Goal: Task Accomplishment & Management: Manage account settings

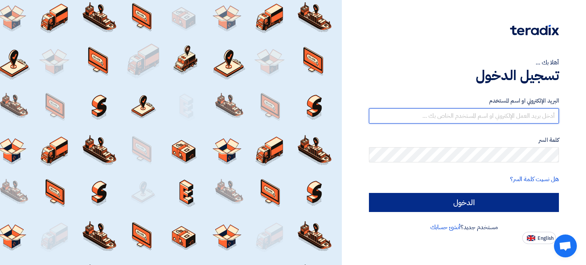
type input "[PERSON_NAME][EMAIL_ADDRESS][DOMAIN_NAME]"
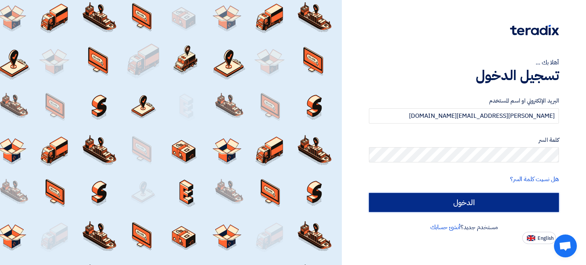
click at [472, 204] on input "الدخول" at bounding box center [464, 202] width 190 height 19
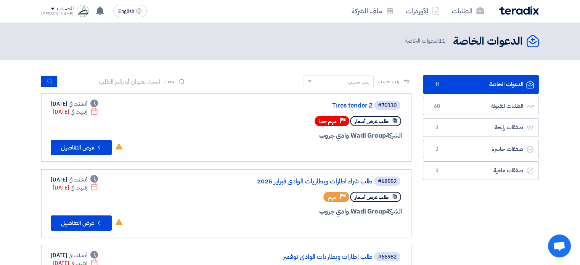
click at [344, 101] on div "#70330 Tires tender 2" at bounding box center [310, 105] width 183 height 11
click at [344, 103] on link "Tires tender 2" at bounding box center [296, 105] width 153 height 7
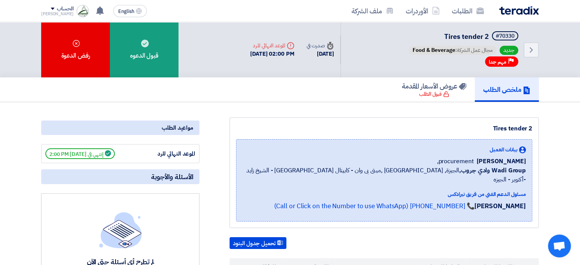
drag, startPoint x: 524, startPoint y: 160, endPoint x: 485, endPoint y: 159, distance: 39.7
click at [485, 159] on span "[PERSON_NAME]" at bounding box center [501, 161] width 49 height 9
click at [507, 146] on span "بيانات العميل" at bounding box center [504, 150] width 28 height 8
click at [57, 8] on div "الحساب" at bounding box center [65, 9] width 16 height 6
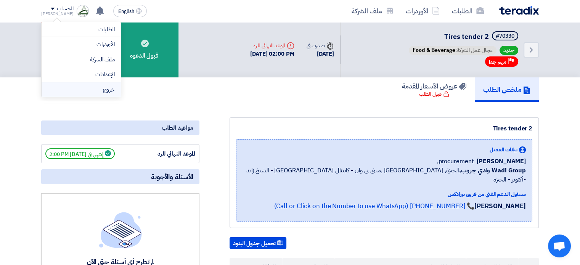
click at [105, 85] on li "خروج" at bounding box center [81, 89] width 79 height 15
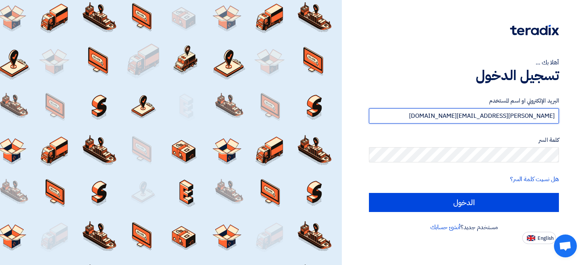
click at [459, 116] on input "[PERSON_NAME][EMAIL_ADDRESS][DOMAIN_NAME]" at bounding box center [464, 115] width 190 height 15
type input "[PERSON_NAME][EMAIL_ADDRESS][DOMAIN_NAME]"
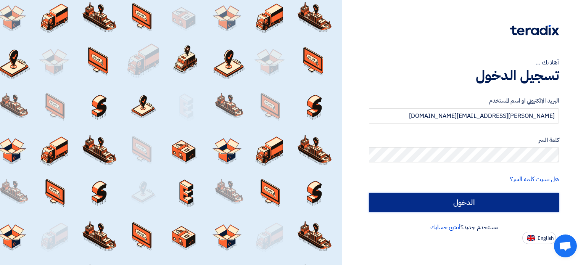
click at [458, 201] on input "الدخول" at bounding box center [464, 202] width 190 height 19
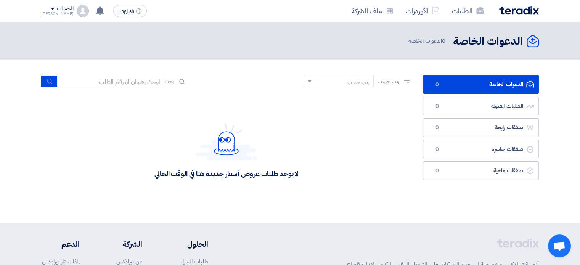
click at [57, 11] on div "الحساب" at bounding box center [65, 9] width 16 height 6
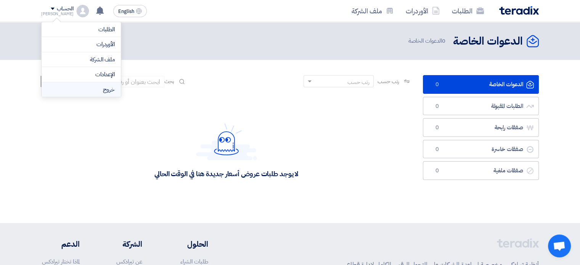
click at [107, 91] on li "خروج" at bounding box center [81, 89] width 79 height 15
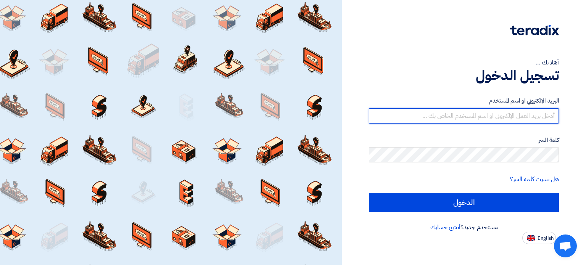
type input "[PERSON_NAME][EMAIL_ADDRESS][DOMAIN_NAME]"
